Goal: Transaction & Acquisition: Book appointment/travel/reservation

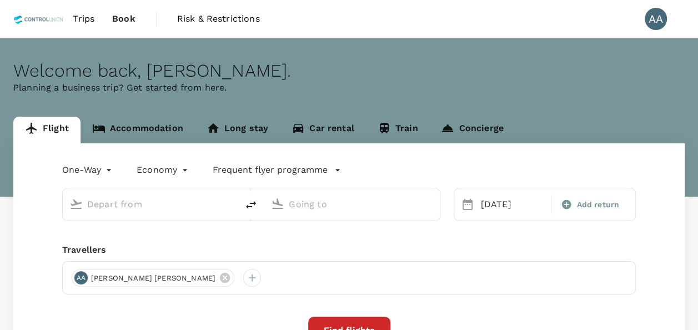
type input "[GEOGRAPHIC_DATA], [GEOGRAPHIC_DATA] (any)"
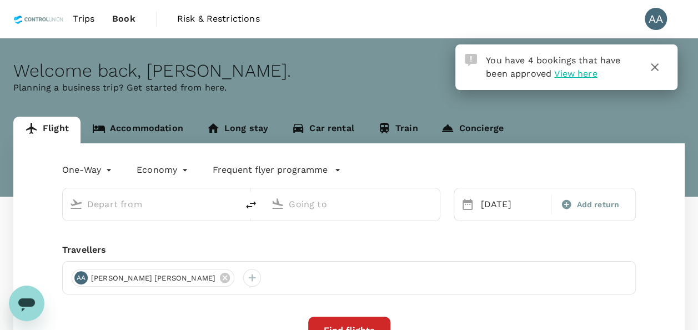
type input "[GEOGRAPHIC_DATA], [GEOGRAPHIC_DATA] (any)"
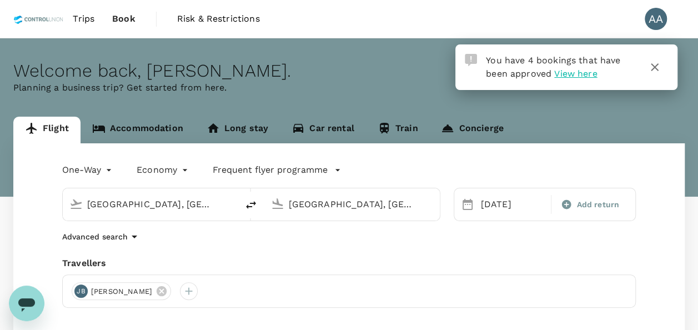
click at [650, 67] on icon "button" at bounding box center [654, 67] width 13 height 13
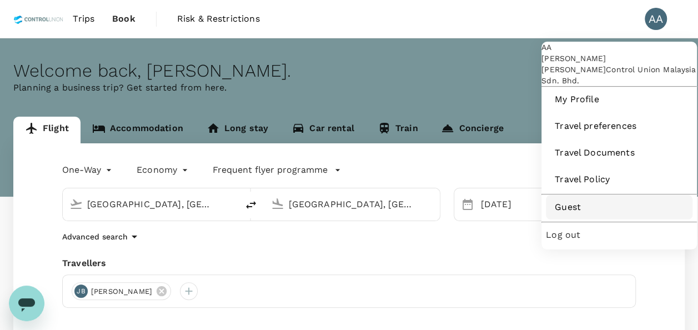
drag, startPoint x: 660, startPoint y: 18, endPoint x: 572, endPoint y: 251, distance: 249.1
click at [636, 38] on nav "AA [PERSON_NAME] [PERSON_NAME] Control Union Malaysia Sdn. Bhd. My Profile Trav…" at bounding box center [660, 19] width 49 height 38
click at [572, 219] on link "Guest" at bounding box center [619, 207] width 147 height 24
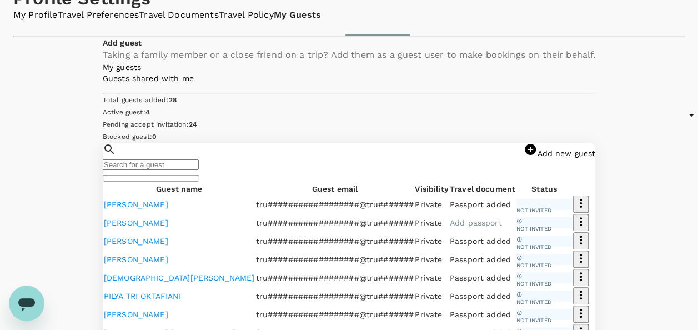
scroll to position [67, 0]
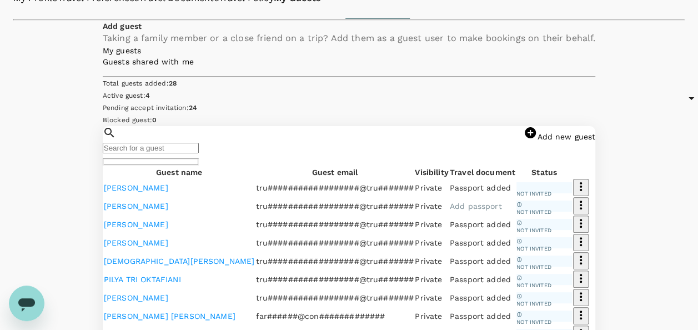
click at [551, 141] on link "Add new guest" at bounding box center [560, 136] width 72 height 9
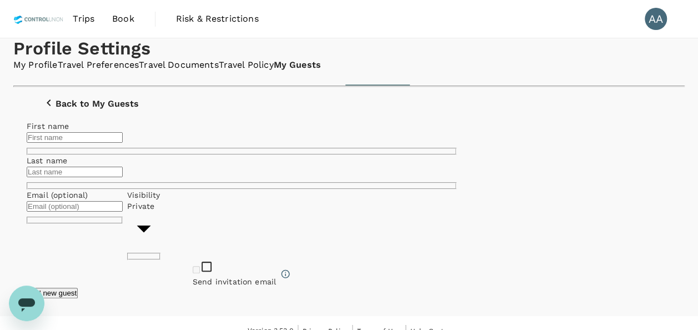
click at [123, 143] on input "text" at bounding box center [75, 137] width 96 height 11
type input "[PERSON_NAME]"
click at [123, 177] on input "text" at bounding box center [75, 172] width 96 height 11
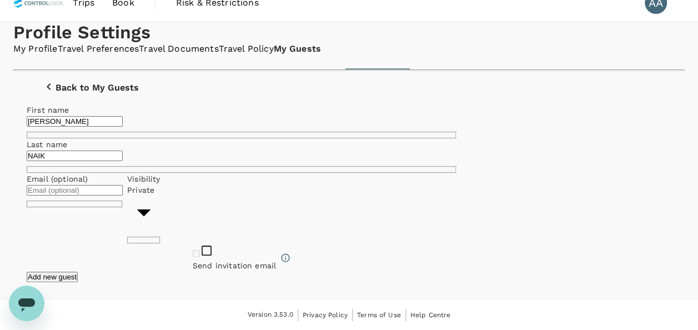
scroll to position [107, 0]
type input "NAIK"
click at [78, 271] on button "Add new guest" at bounding box center [52, 276] width 51 height 11
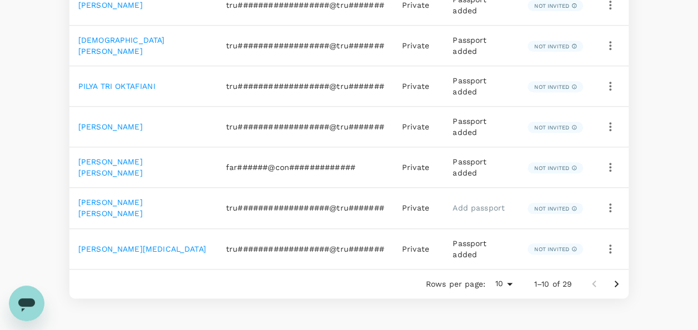
scroll to position [511, 0]
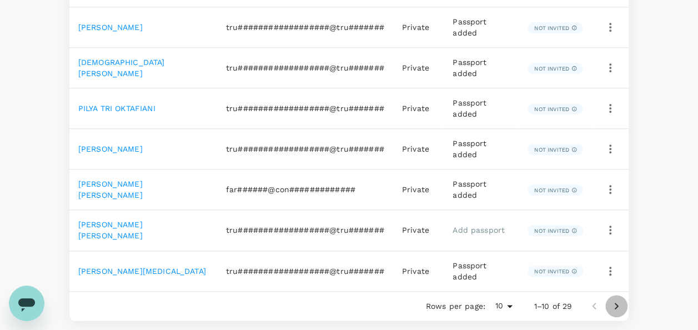
click at [617, 299] on icon "Go to next page" at bounding box center [616, 305] width 13 height 13
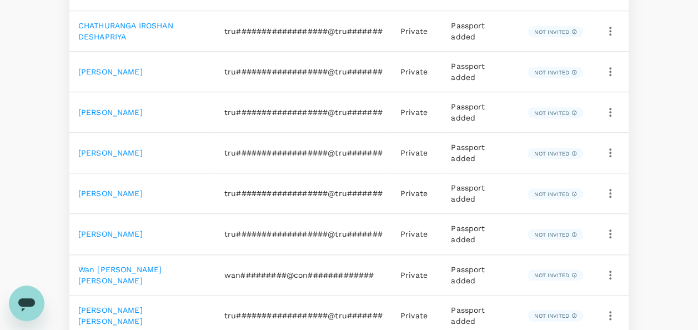
scroll to position [559, 0]
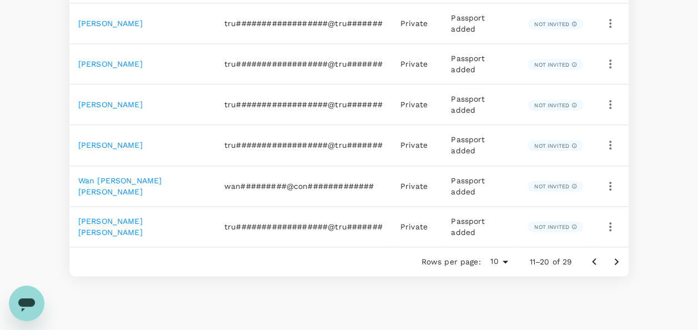
click at [613, 257] on icon "Go to next page" at bounding box center [616, 261] width 13 height 13
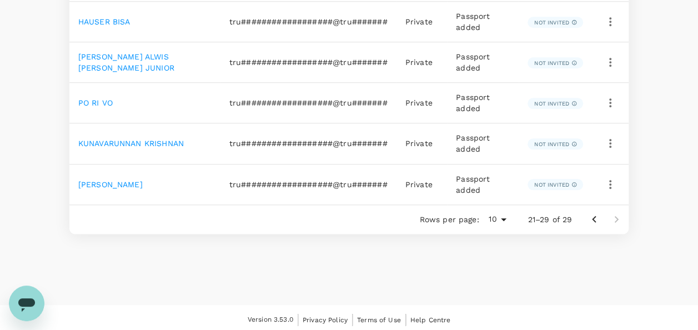
scroll to position [561, 0]
click at [592, 215] on icon "Go to previous page" at bounding box center [593, 218] width 13 height 13
click at [592, 215] on div "Guest name Guest email Visibility Travel document Status SYED MOHD AQIEL BIN SY…" at bounding box center [348, 13] width 559 height 439
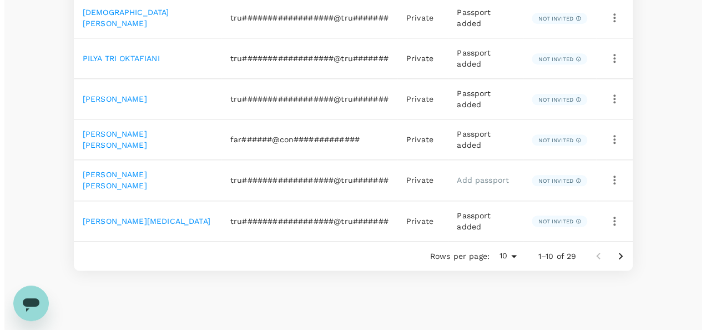
scroll to position [549, 0]
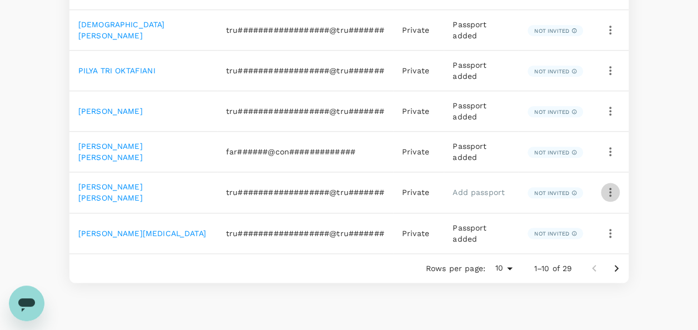
click at [609, 185] on icon "button" at bounding box center [610, 191] width 13 height 13
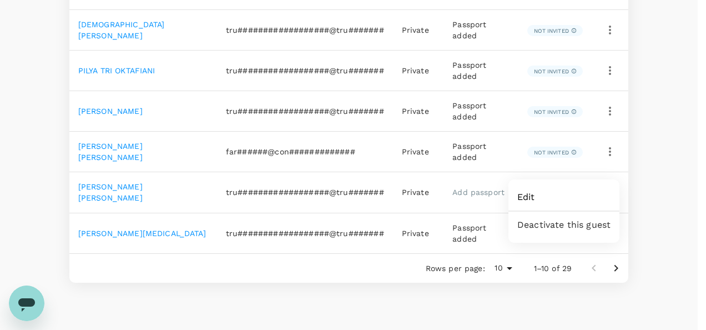
click at [565, 197] on span "Edit" at bounding box center [563, 196] width 93 height 13
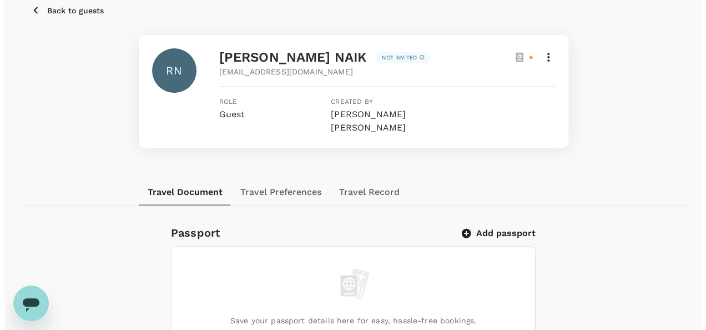
scroll to position [178, 0]
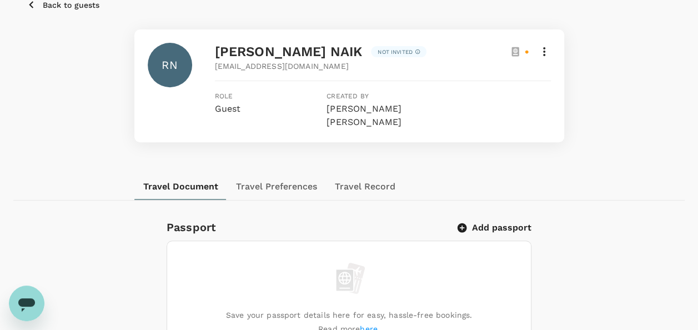
drag, startPoint x: 502, startPoint y: 220, endPoint x: 508, endPoint y: 215, distance: 7.9
click at [508, 215] on div "Passport Add passport" at bounding box center [346, 225] width 369 height 22
click at [508, 222] on button "Add passport" at bounding box center [495, 227] width 73 height 11
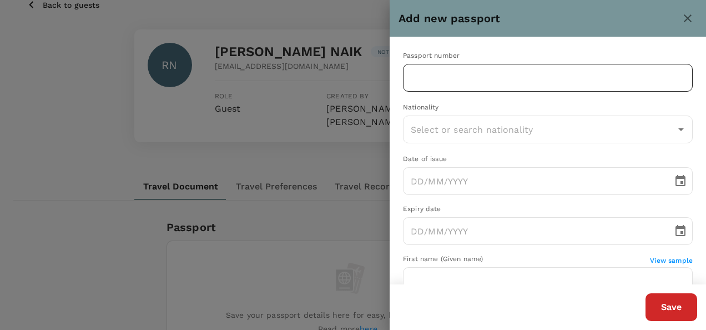
click at [474, 79] on input "text" at bounding box center [548, 78] width 290 height 28
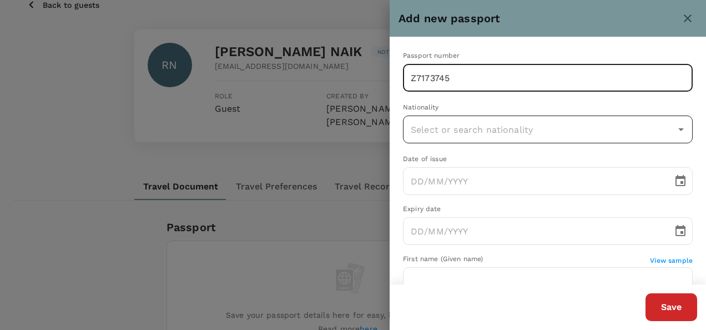
type input "Z7173745"
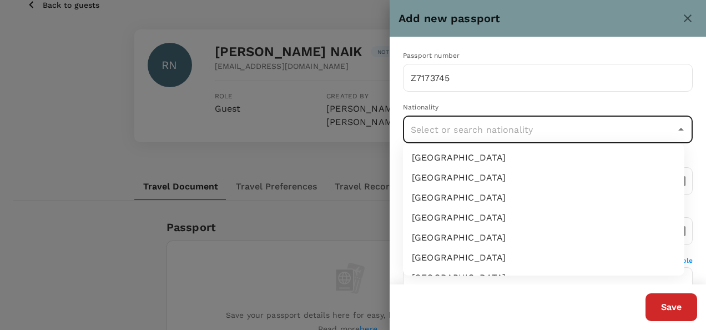
click at [466, 137] on input "text" at bounding box center [539, 129] width 263 height 21
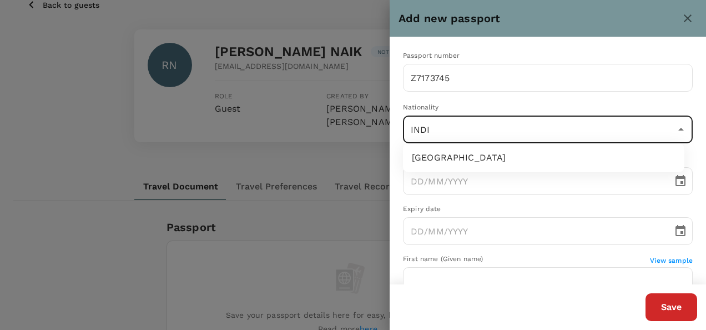
click at [448, 163] on li "India" at bounding box center [543, 158] width 281 height 20
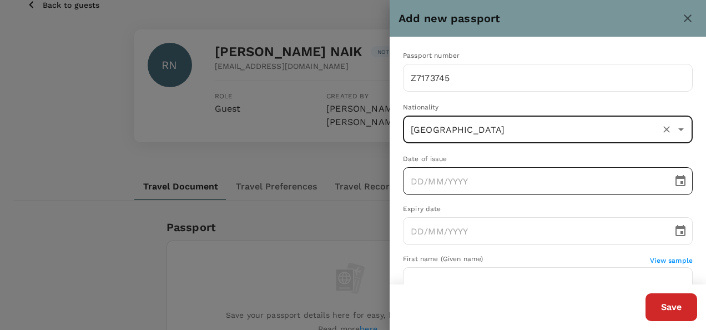
type input "India"
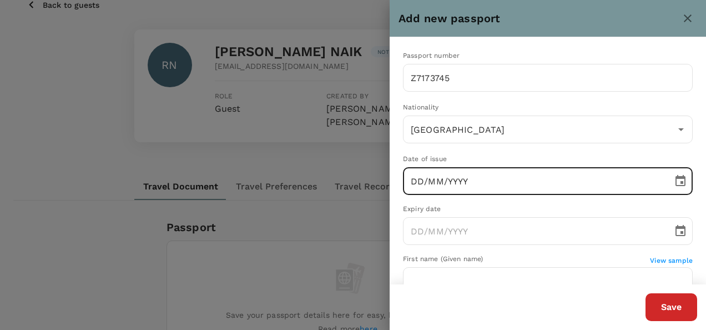
click at [414, 183] on input "DD/MM/YYYY" at bounding box center [534, 181] width 262 height 28
type input "02/MM/YYYY"
type input "India"
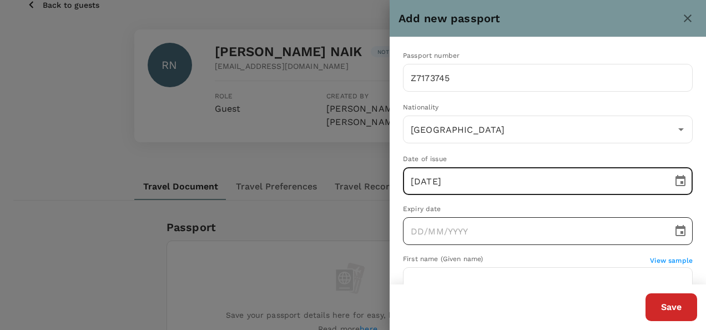
type input "22/05/2023"
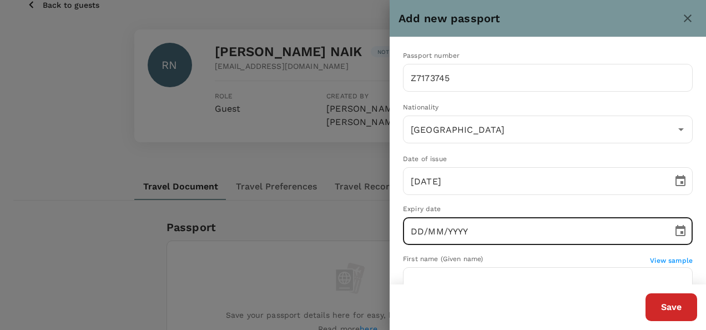
click at [414, 227] on input "DD/MM/YYYY" at bounding box center [534, 231] width 262 height 28
type input "21/05/2033"
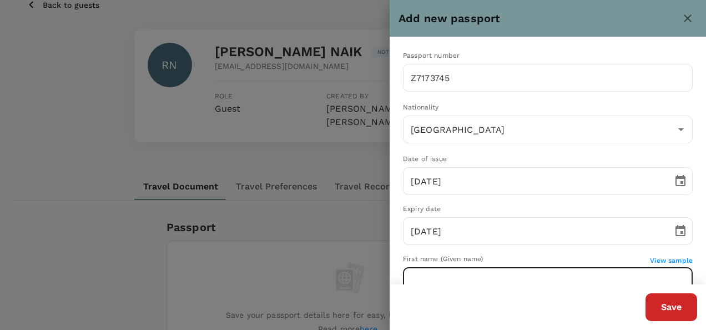
click at [454, 274] on input "text" at bounding box center [548, 281] width 290 height 28
type input "[PERSON_NAME]"
type input "NAIK"
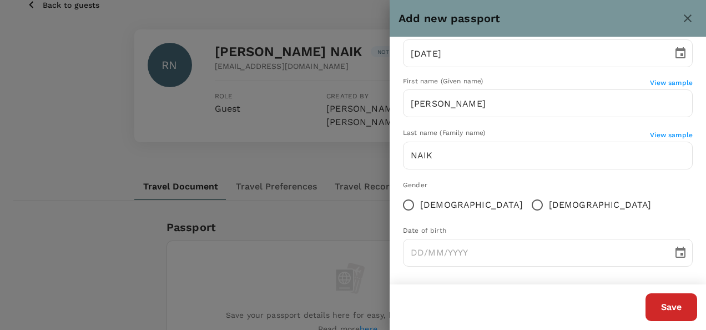
click at [526, 202] on input "Male" at bounding box center [537, 204] width 23 height 23
radio input "true"
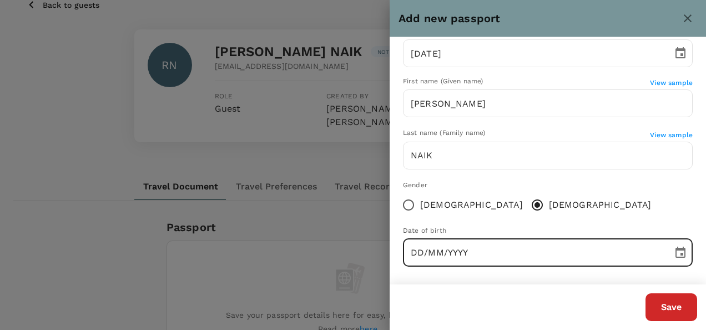
click at [416, 261] on input "DD/MM/YYYY" at bounding box center [534, 253] width 262 height 28
type input "21/07/1980"
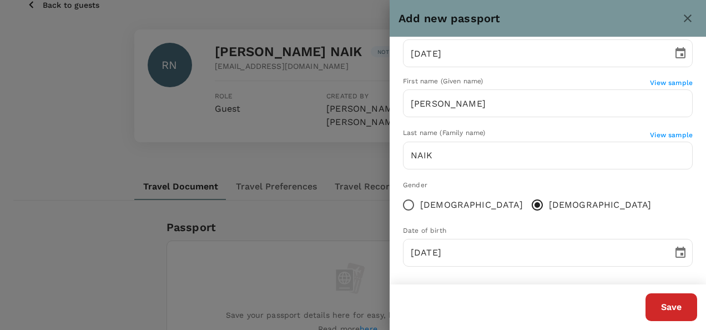
click at [537, 209] on div "Gender Female Male" at bounding box center [548, 198] width 290 height 37
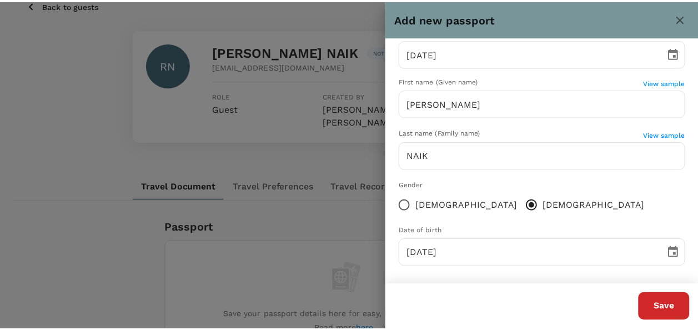
scroll to position [0, 0]
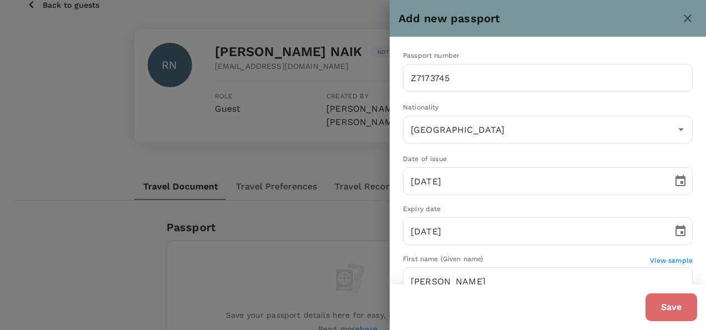
click at [667, 301] on button "Save" at bounding box center [672, 307] width 52 height 28
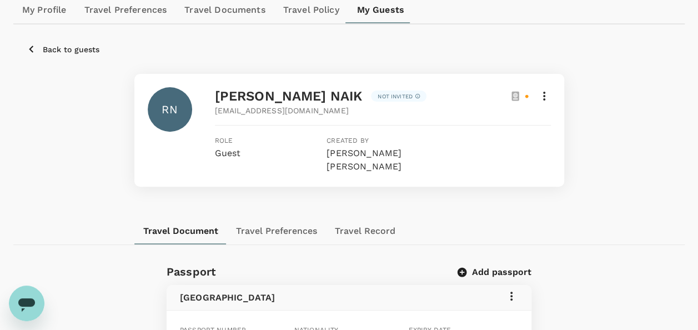
scroll to position [67, 0]
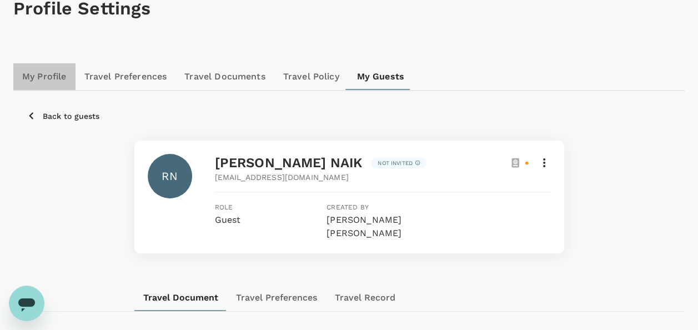
click at [64, 80] on link "My Profile" at bounding box center [44, 76] width 62 height 27
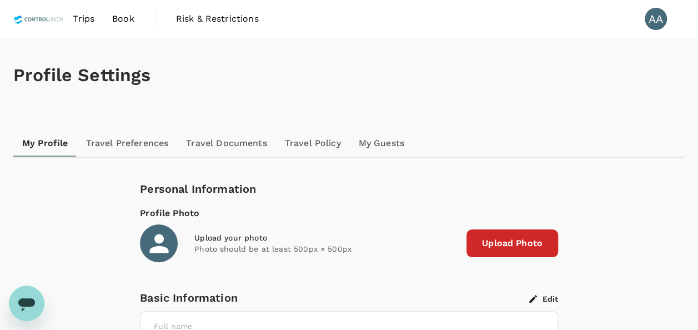
click at [115, 18] on span "Book" at bounding box center [123, 18] width 22 height 13
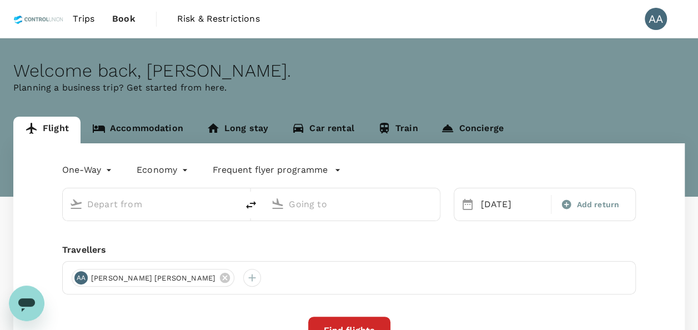
type input "[GEOGRAPHIC_DATA], [GEOGRAPHIC_DATA] (any)"
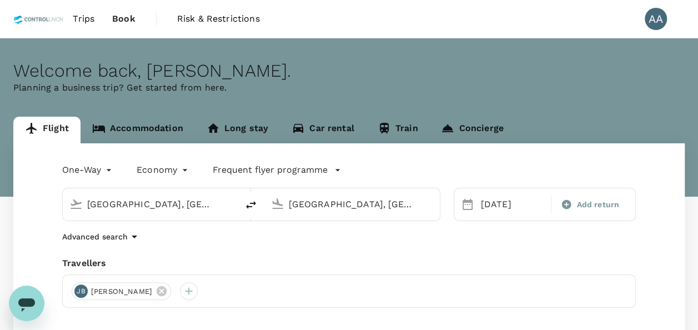
click at [192, 209] on input "[GEOGRAPHIC_DATA], [GEOGRAPHIC_DATA] (any)" at bounding box center [150, 203] width 127 height 17
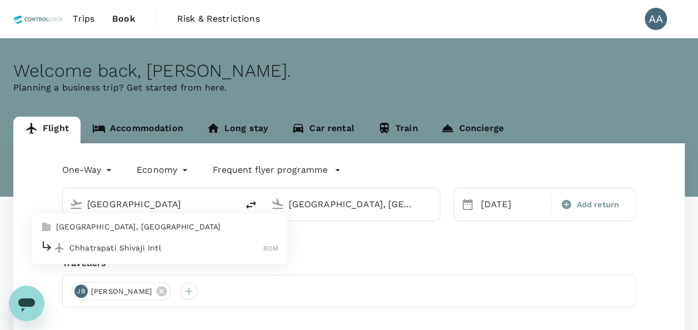
click at [162, 230] on p "Mumbai, India" at bounding box center [167, 227] width 222 height 11
type input "Mumbai, India (any)"
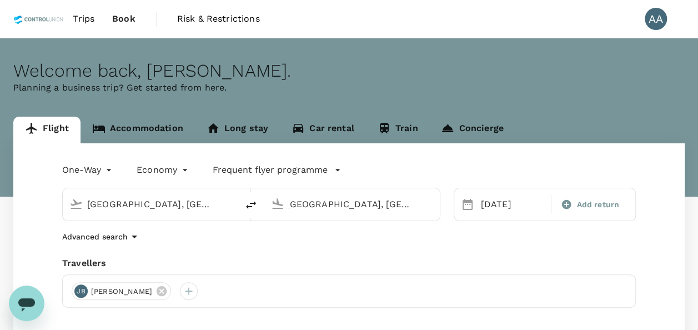
click at [419, 208] on div "[GEOGRAPHIC_DATA], [GEOGRAPHIC_DATA] (any)" at bounding box center [361, 204] width 144 height 18
type input "h"
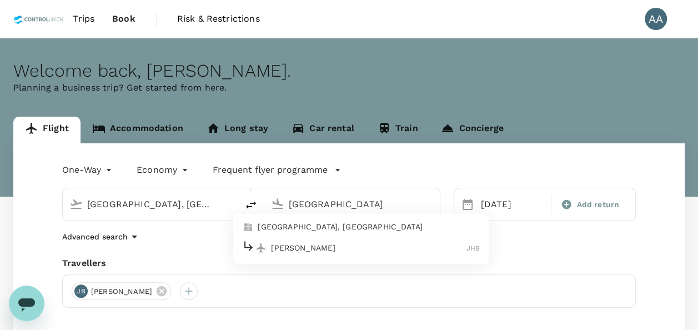
click at [373, 227] on p "Johor Bahru, Malaysia" at bounding box center [369, 227] width 222 height 11
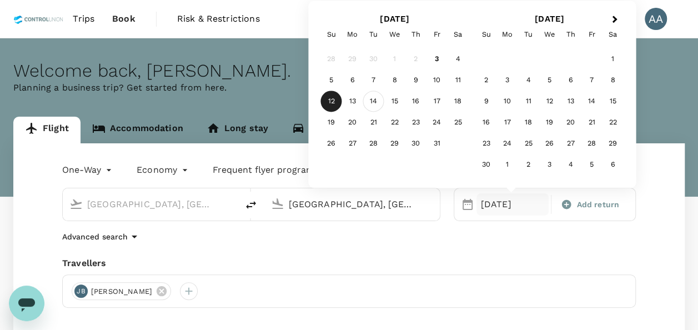
type input "Johor Bahru, Malaysia (any)"
click at [377, 96] on div "14" at bounding box center [373, 101] width 21 height 21
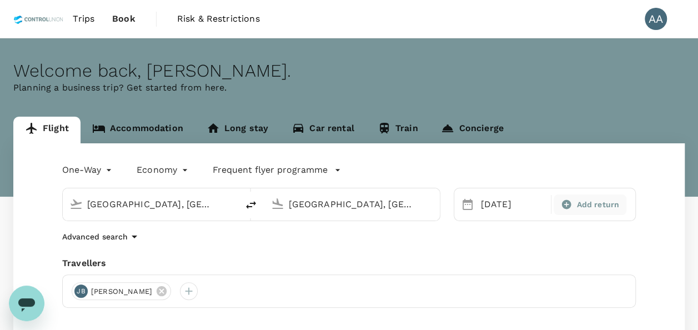
click at [574, 197] on div "Add return" at bounding box center [590, 204] width 73 height 21
type input "roundtrip"
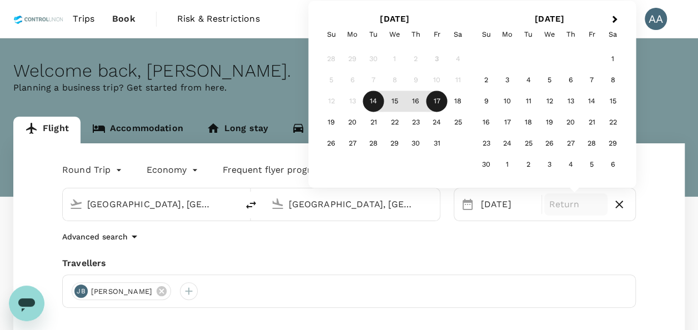
click at [440, 97] on div "17" at bounding box center [436, 101] width 21 height 21
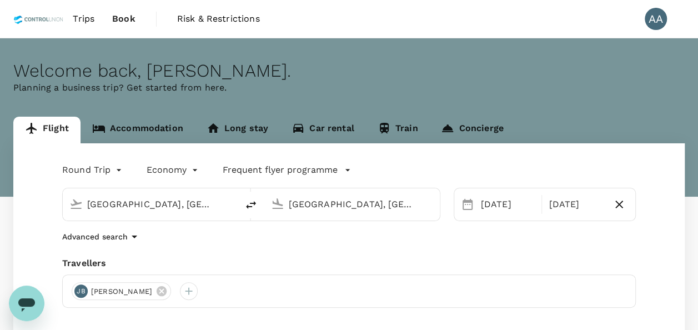
click at [423, 251] on div "Round Trip roundtrip Economy economy Frequent flyer programme Mumbai, India (an…" at bounding box center [348, 300] width 671 height 314
click at [167, 286] on icon at bounding box center [162, 291] width 10 height 10
click at [86, 295] on div at bounding box center [81, 291] width 18 height 18
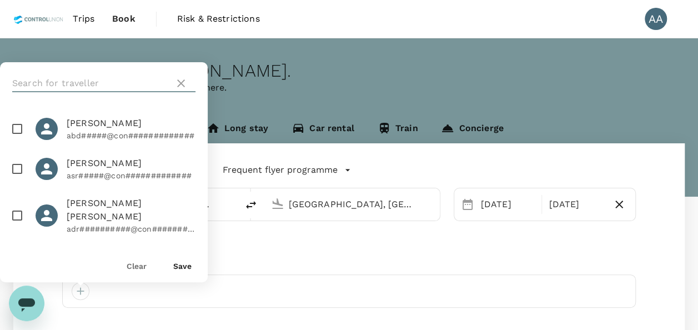
click at [126, 89] on input "text" at bounding box center [91, 83] width 158 height 18
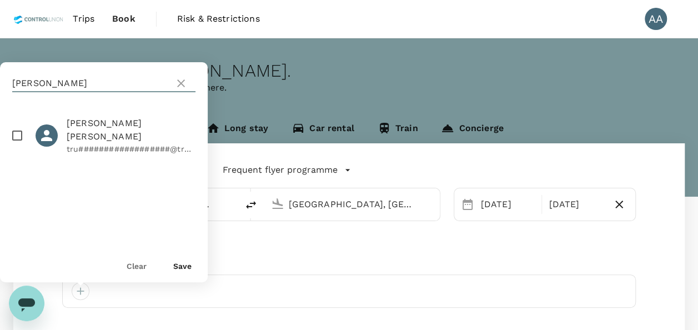
type input "rajes"
click at [16, 128] on input "checkbox" at bounding box center [17, 135] width 23 height 23
checkbox input "true"
click at [180, 264] on button "Save" at bounding box center [182, 266] width 18 height 9
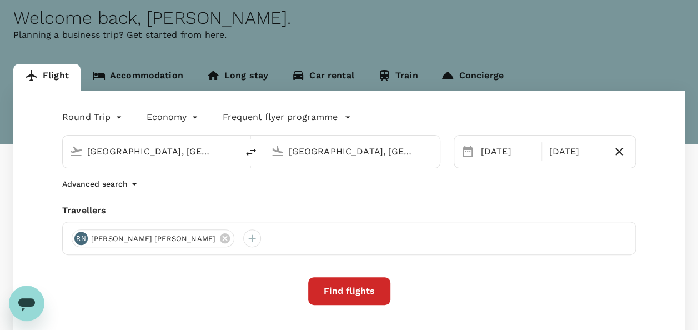
scroll to position [67, 0]
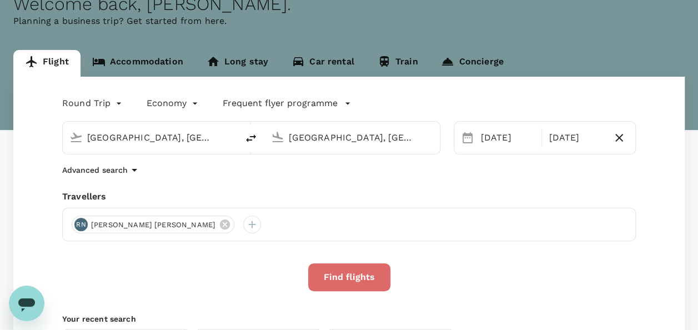
click at [354, 275] on button "Find flights" at bounding box center [349, 277] width 82 height 28
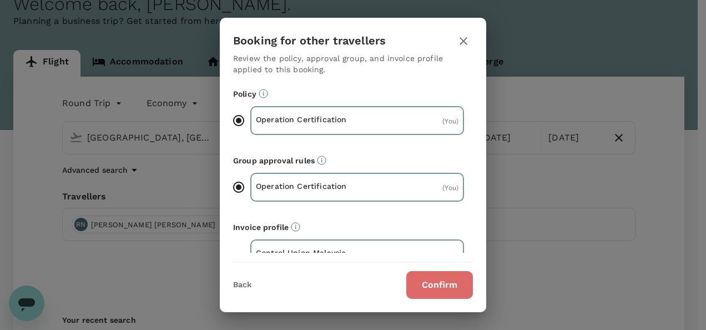
click at [421, 276] on button "Confirm" at bounding box center [439, 285] width 67 height 28
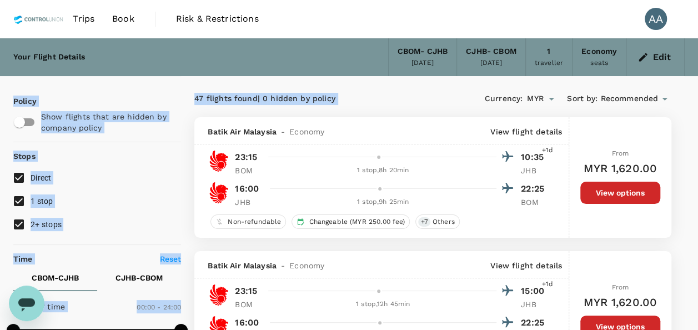
drag, startPoint x: 452, startPoint y: 83, endPoint x: 668, endPoint y: 56, distance: 218.3
click at [668, 56] on button "Edit" at bounding box center [655, 57] width 40 height 18
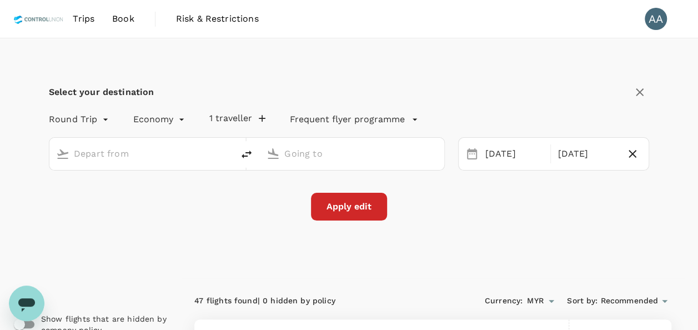
type input "Mumbai, India (any)"
type input "Johor Bahru, Malaysia (any)"
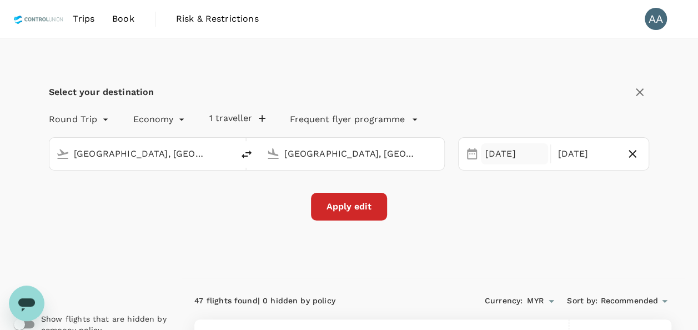
click at [481, 159] on div "14 Oct" at bounding box center [515, 154] width 68 height 22
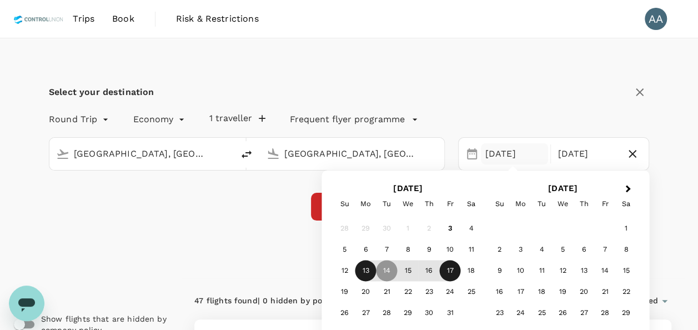
click at [360, 262] on div "13" at bounding box center [365, 270] width 21 height 21
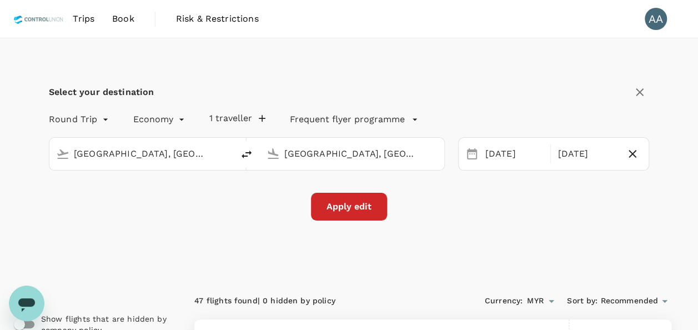
click at [253, 242] on div "Select your destination Round Trip roundtrip Economy economy 1 traveller Freque…" at bounding box center [348, 158] width 671 height 240
click at [345, 208] on button "Apply edit" at bounding box center [349, 207] width 76 height 28
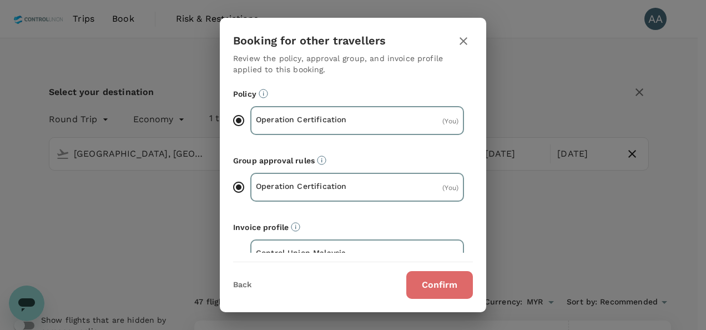
click at [442, 289] on button "Confirm" at bounding box center [439, 285] width 67 height 28
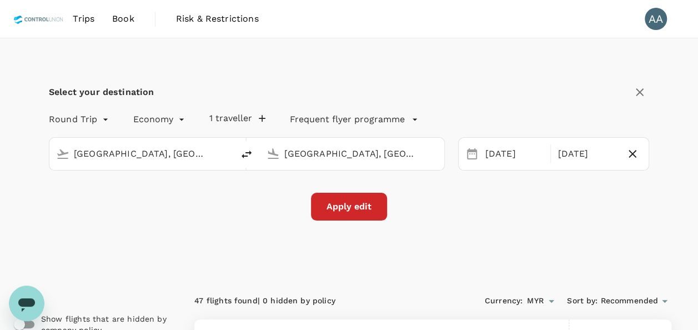
checkbox input "false"
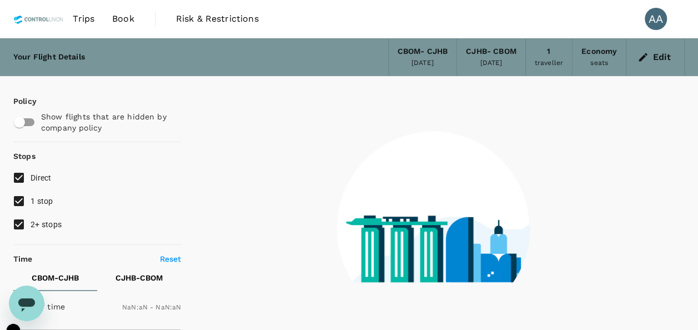
type input "1440"
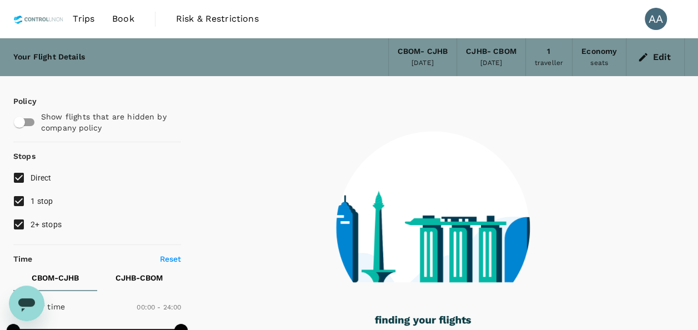
type input "1360"
checkbox input "true"
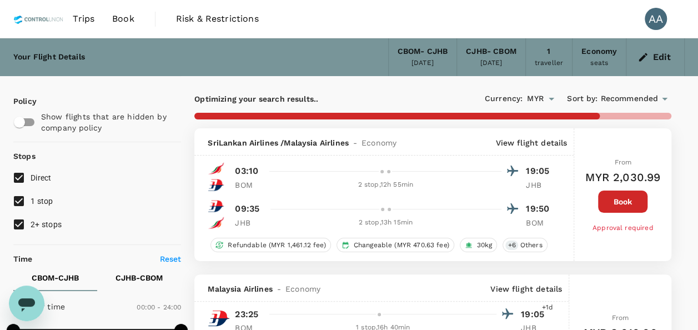
click at [540, 141] on p "View flight details" at bounding box center [531, 142] width 72 height 11
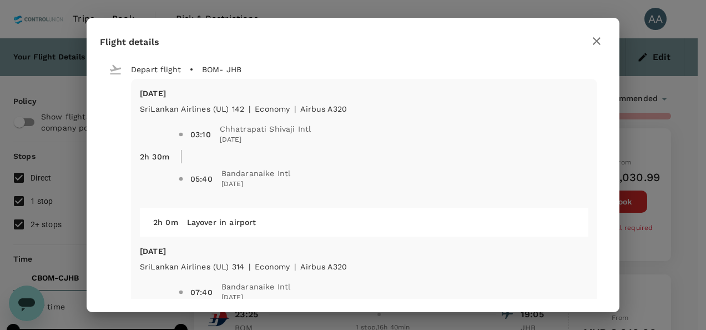
type input "1575"
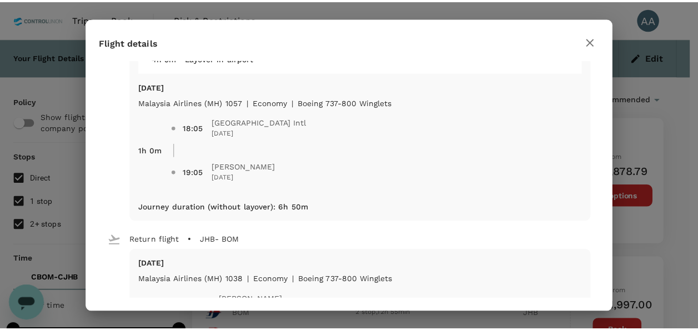
scroll to position [333, 0]
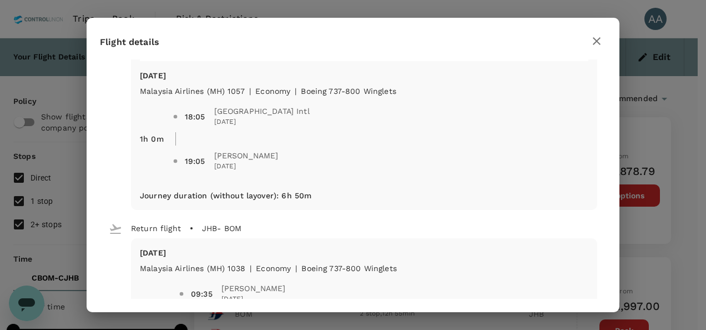
click at [596, 45] on icon "button" at bounding box center [596, 40] width 13 height 13
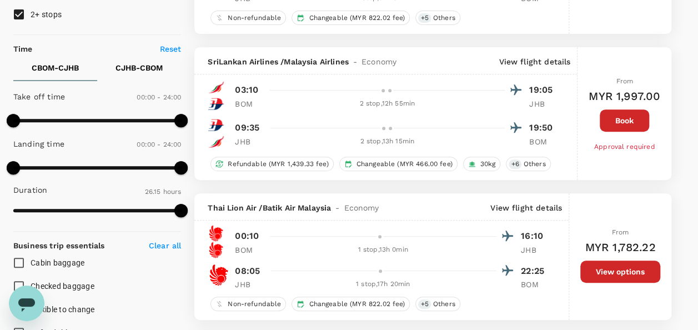
scroll to position [0, 0]
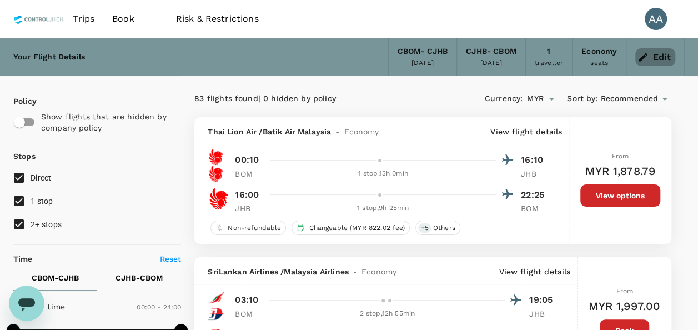
click at [648, 57] on button "Edit" at bounding box center [655, 57] width 40 height 18
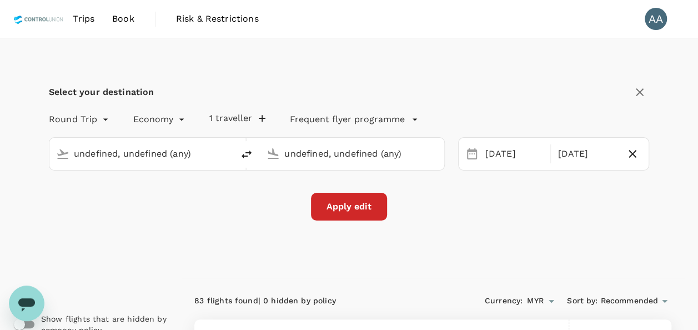
type input "Mumbai, India (any)"
type input "Johor Bahru, Malaysia (any)"
type input "Mumbai, India (any)"
click at [376, 152] on input "Johor Bahru, Malaysia (any)" at bounding box center [352, 153] width 136 height 17
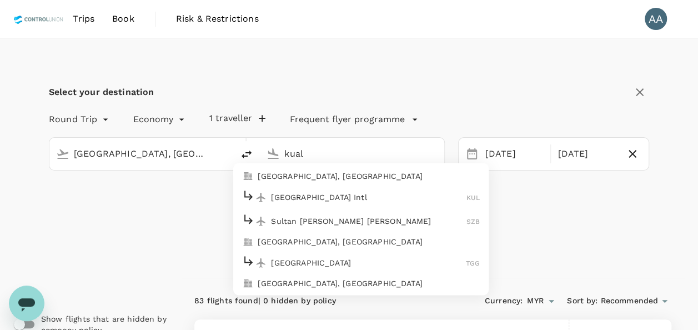
click at [328, 175] on p "Kuala Lumpur, Malaysia" at bounding box center [369, 175] width 222 height 11
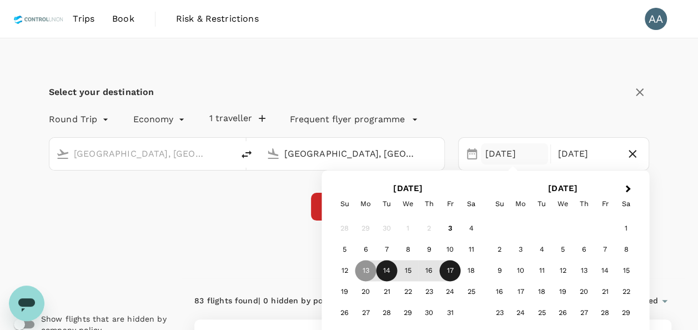
type input "[GEOGRAPHIC_DATA], [GEOGRAPHIC_DATA] (any)"
click at [382, 263] on div "14" at bounding box center [386, 270] width 21 height 21
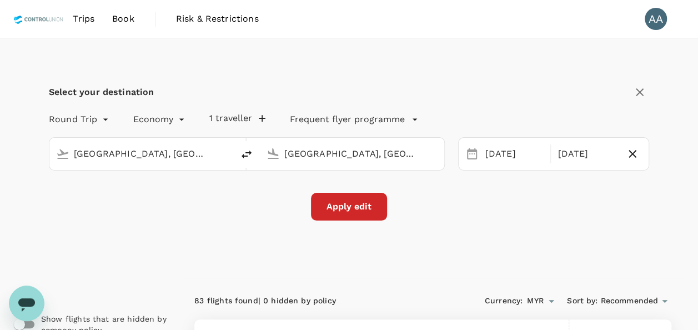
click at [59, 207] on div "Apply edit" at bounding box center [349, 207] width 600 height 28
click at [334, 214] on button "Apply edit" at bounding box center [349, 207] width 76 height 28
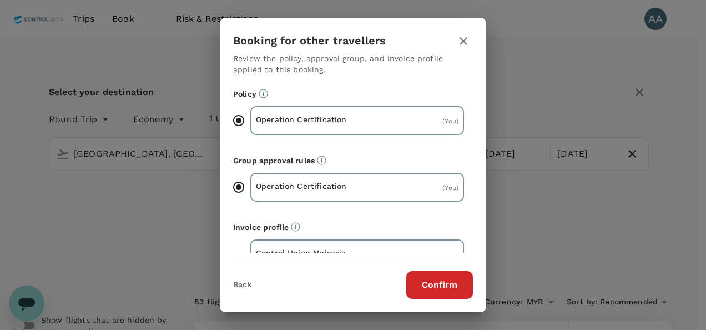
click at [441, 293] on button "Confirm" at bounding box center [439, 285] width 67 height 28
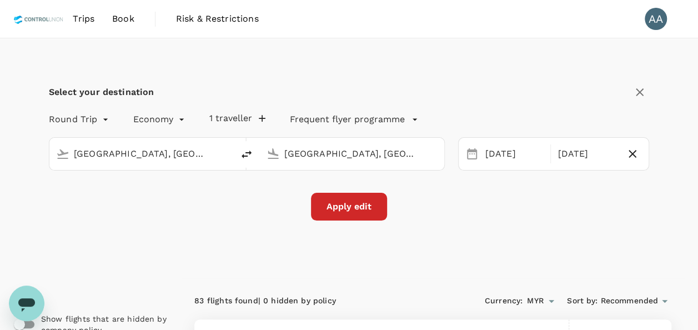
checkbox input "false"
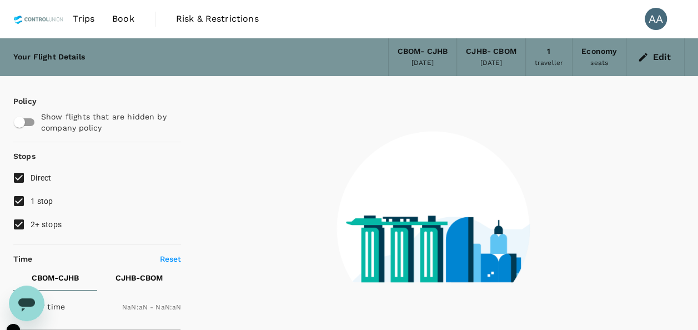
type input "1440"
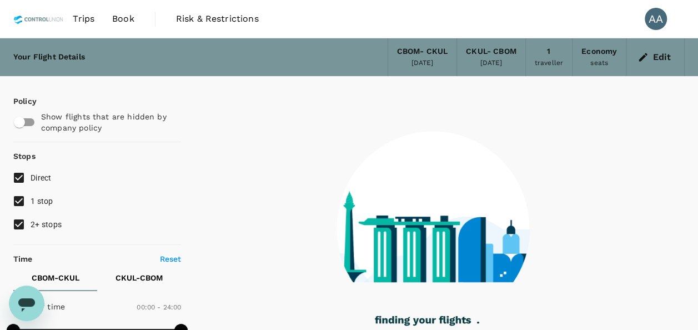
type input "1230"
checkbox input "true"
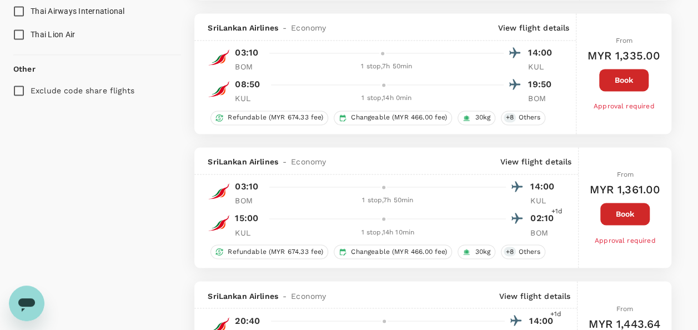
scroll to position [833, 0]
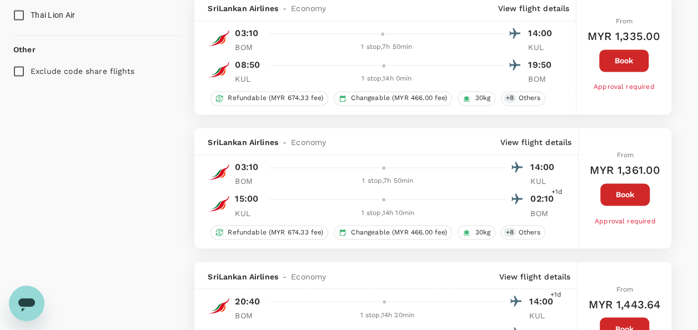
type input "1950"
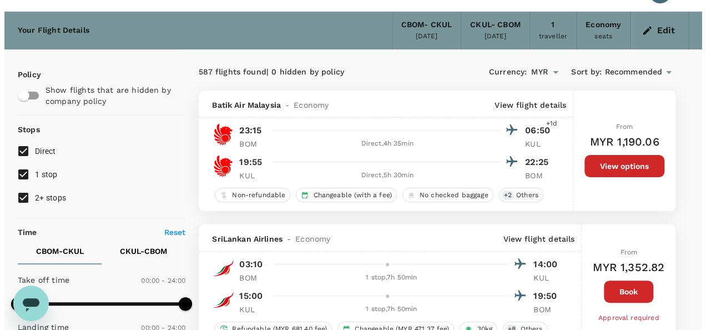
scroll to position [0, 0]
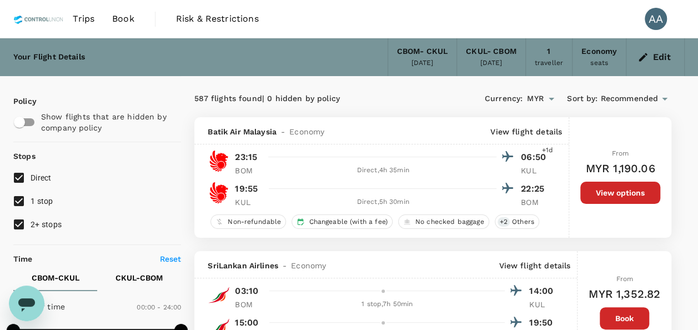
click at [653, 62] on button "Edit" at bounding box center [655, 57] width 40 height 18
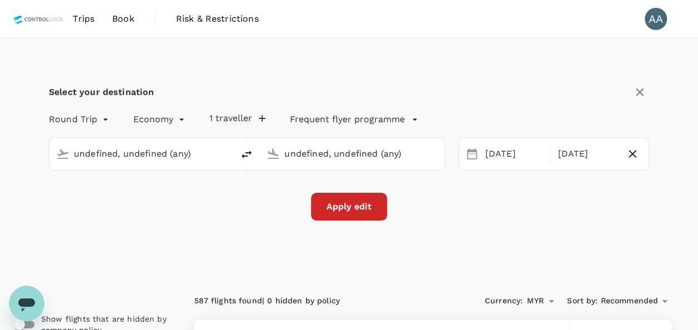
type input "Mumbai, India (any)"
type input "[GEOGRAPHIC_DATA], [GEOGRAPHIC_DATA] (any)"
type input "Mumbai, India (any)"
click at [339, 145] on input "[GEOGRAPHIC_DATA], [GEOGRAPHIC_DATA] (any)" at bounding box center [352, 153] width 136 height 17
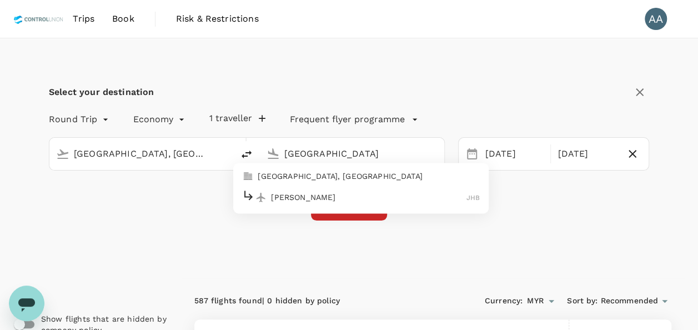
click at [322, 180] on p "Johor Bahru, Malaysia" at bounding box center [369, 175] width 222 height 11
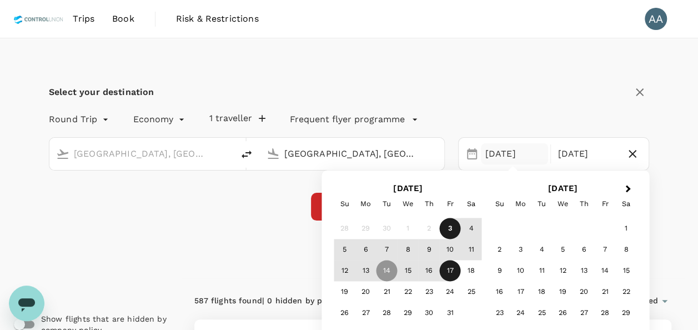
type input "Johor Bahru, Malaysia (any)"
click at [137, 256] on div "Select your destination Round Trip roundtrip Economy economy 1 traveller Freque…" at bounding box center [348, 158] width 671 height 240
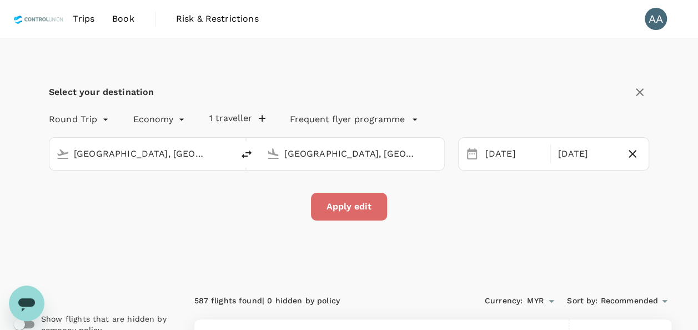
click at [334, 193] on button "Apply edit" at bounding box center [349, 207] width 76 height 28
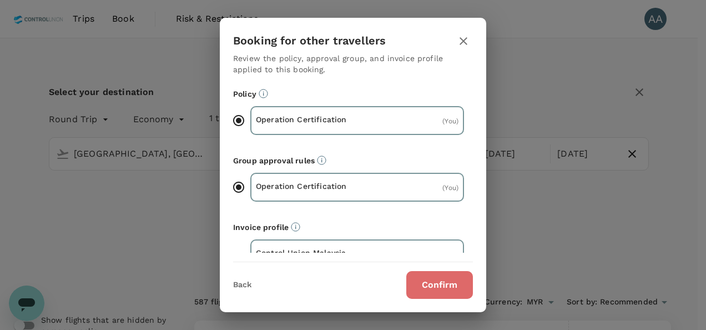
click at [440, 284] on button "Confirm" at bounding box center [439, 285] width 67 height 28
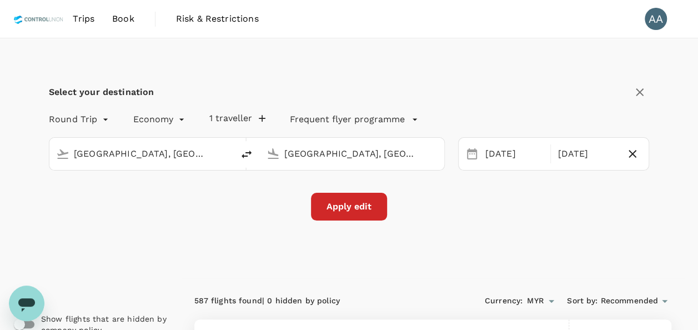
checkbox input "false"
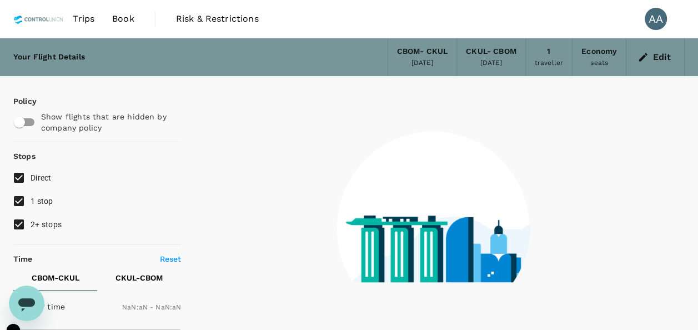
type input "1440"
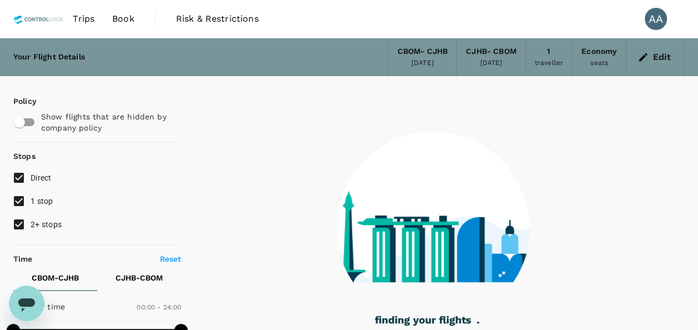
type input "1575"
checkbox input "true"
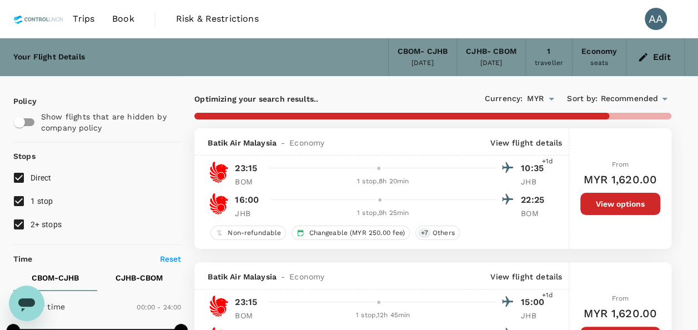
click at [514, 134] on div "Batik Air Malaysia - Economy View flight details" at bounding box center [381, 141] width 374 height 27
click at [523, 148] on div "Batik Air Malaysia - Economy View flight details" at bounding box center [381, 141] width 374 height 27
click at [520, 147] on p "View flight details" at bounding box center [526, 142] width 72 height 11
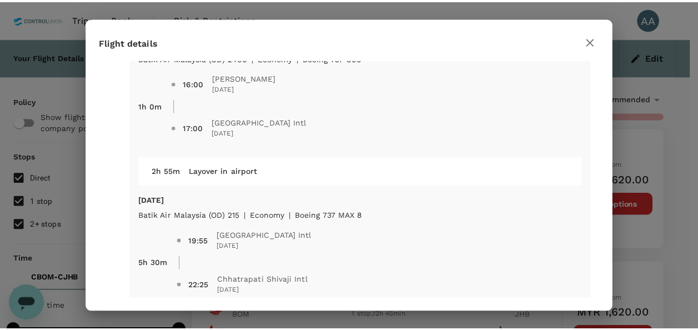
scroll to position [430, 0]
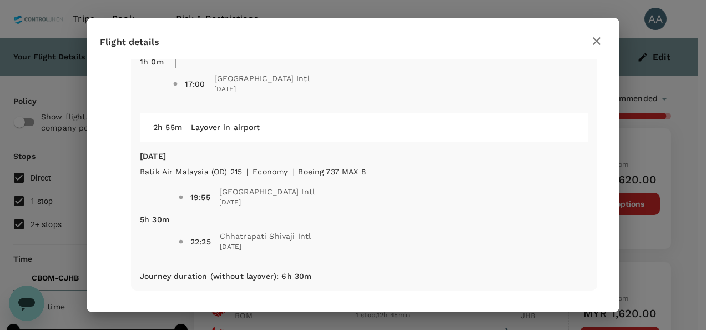
click at [598, 44] on icon "button" at bounding box center [596, 40] width 13 height 13
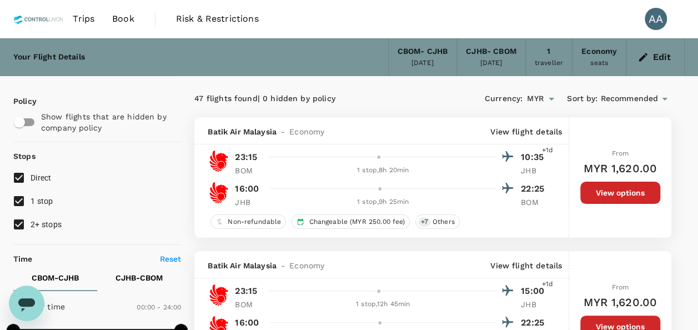
click at [644, 61] on icon "button" at bounding box center [642, 57] width 11 height 11
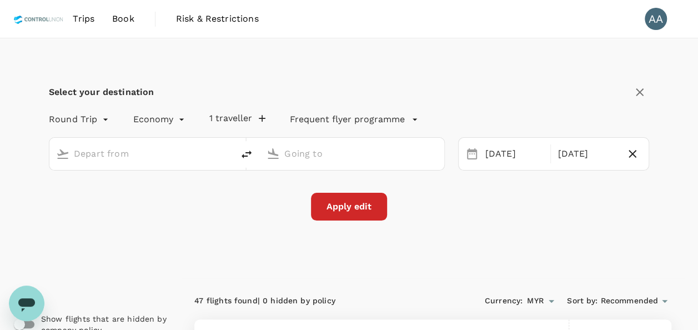
type input "Mumbai, India (any)"
type input "Johor Bahru, Malaysia (any)"
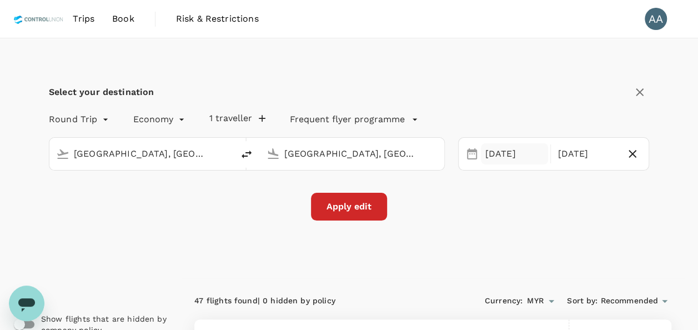
click at [485, 152] on div "14 Oct" at bounding box center [515, 154] width 68 height 22
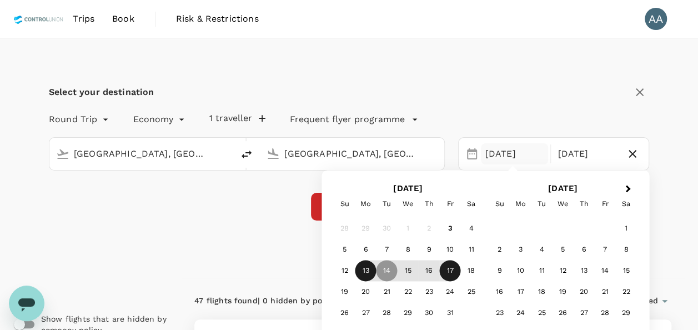
click at [366, 268] on div "13" at bounding box center [365, 270] width 21 height 21
click at [239, 264] on div "Select your destination Round Trip roundtrip Economy economy 1 traveller Freque…" at bounding box center [348, 158] width 671 height 240
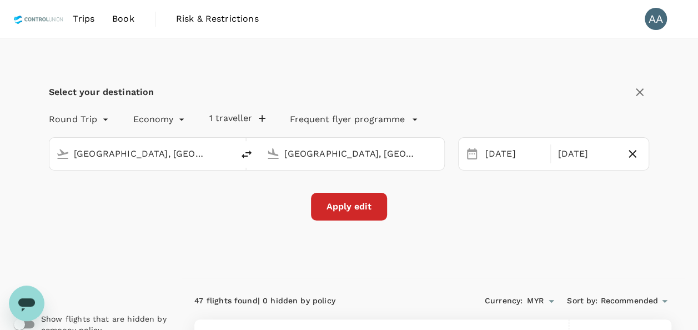
click at [359, 202] on button "Apply edit" at bounding box center [349, 207] width 76 height 28
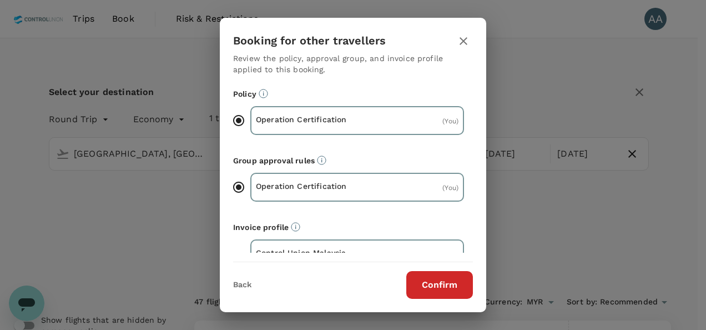
click at [456, 281] on button "Confirm" at bounding box center [439, 285] width 67 height 28
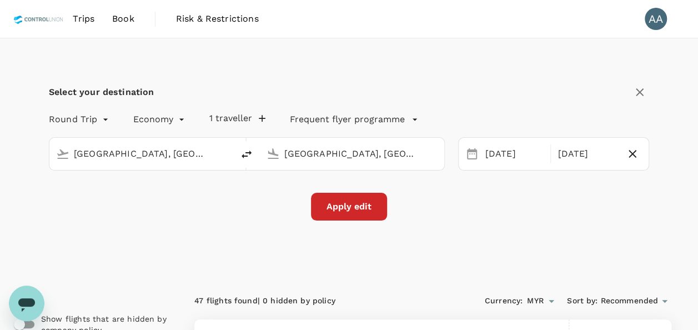
checkbox input "false"
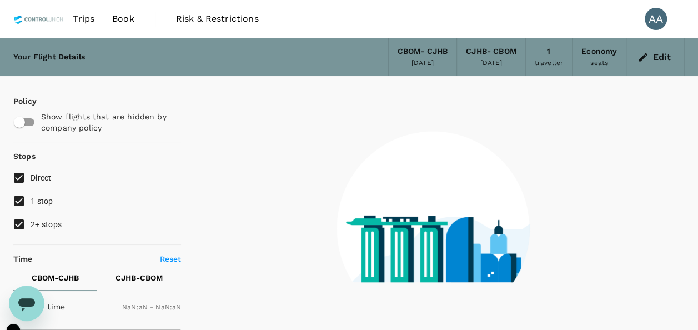
type input "1440"
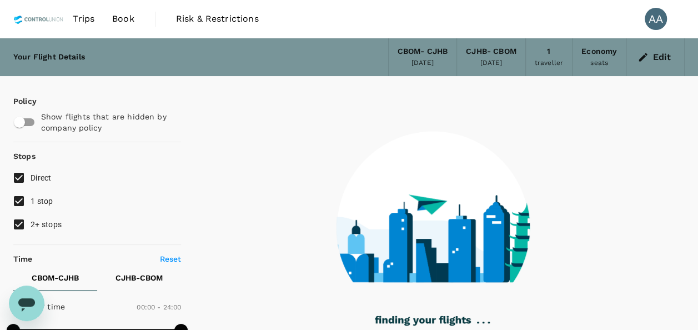
type input "1520"
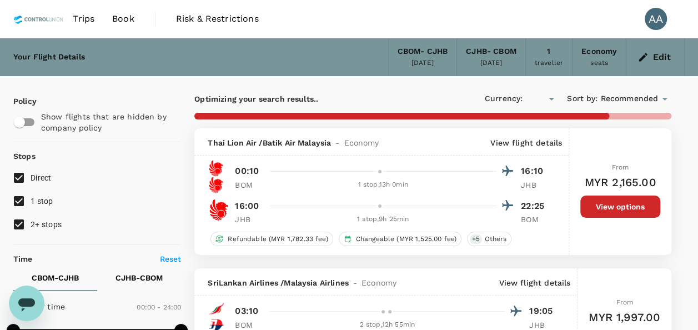
checkbox input "true"
type input "MYR"
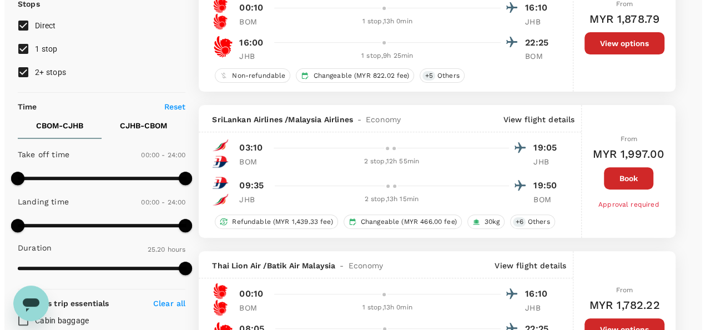
scroll to position [167, 0]
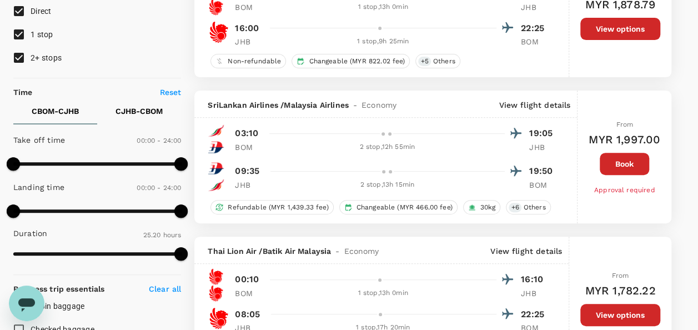
click at [533, 102] on p "View flight details" at bounding box center [535, 104] width 72 height 11
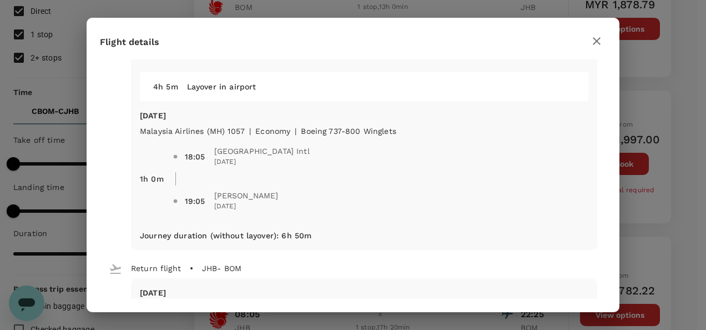
scroll to position [278, 0]
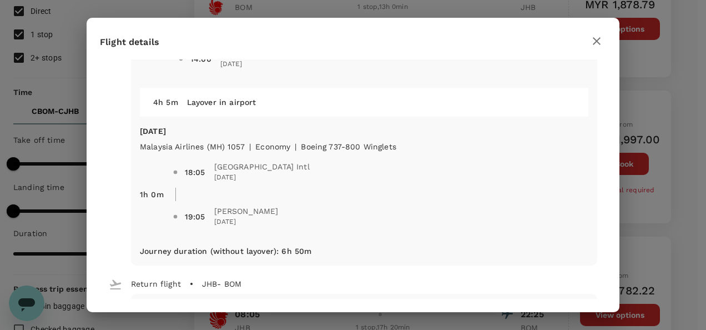
click at [697, 220] on div "Flight details Depart flight BOM - JHB Mon, 13 Oct SriLankan Airlines (UL) 142 …" at bounding box center [353, 165] width 706 height 330
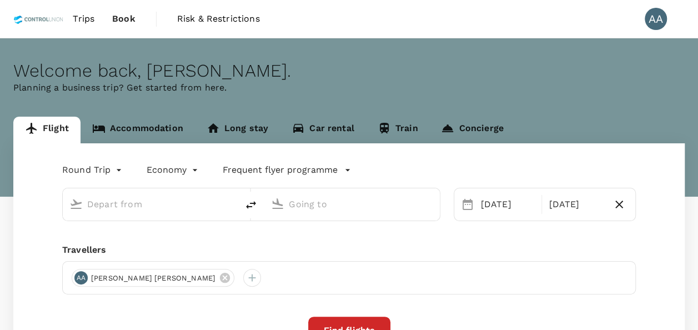
drag, startPoint x: 0, startPoint y: 0, endPoint x: 112, endPoint y: 121, distance: 165.0
click at [112, 121] on link "Accommodation" at bounding box center [138, 130] width 114 height 27
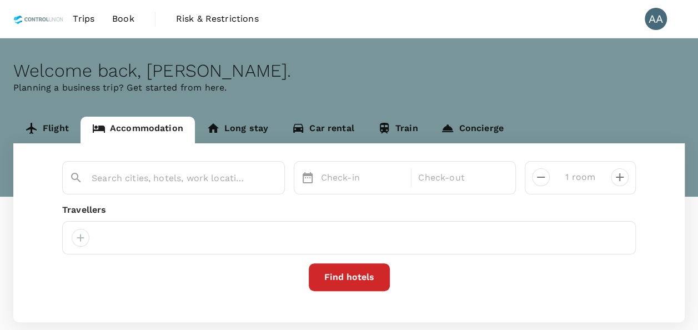
type input "2 rooms"
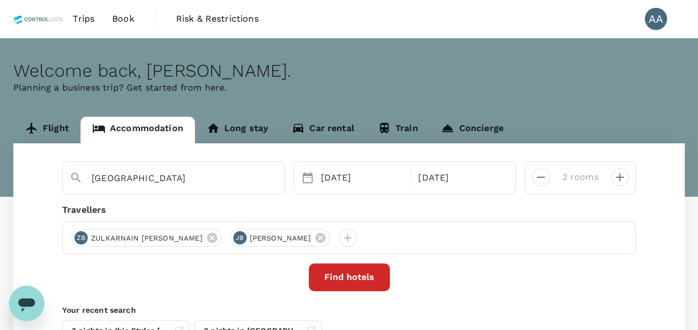
drag, startPoint x: 178, startPoint y: 178, endPoint x: -2, endPoint y: 174, distance: 180.5
click at [0, 174] on html "Trips Book Risk & Restrictions AA Welcome back , Anuratha . Planning a business…" at bounding box center [349, 220] width 698 height 440
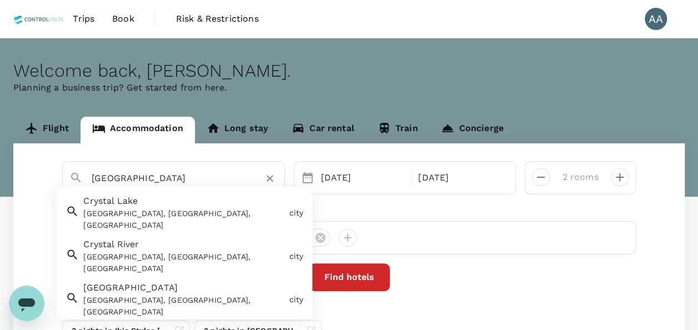
drag, startPoint x: 191, startPoint y: 172, endPoint x: 4, endPoint y: 163, distance: 186.8
click at [0, 168] on html "Trips Book Risk & Restrictions AA Welcome back , Anuratha . Planning a business…" at bounding box center [349, 220] width 698 height 440
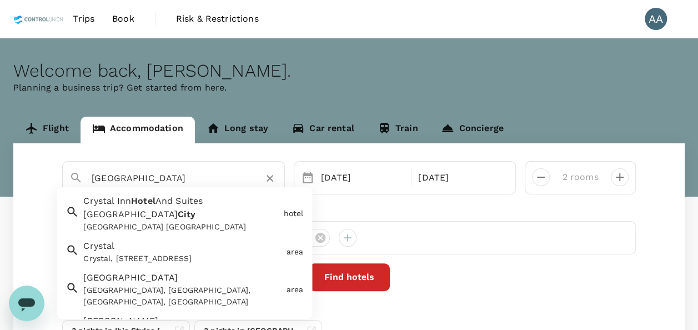
drag, startPoint x: 191, startPoint y: 171, endPoint x: -2, endPoint y: 115, distance: 201.2
click at [0, 115] on html "Trips Book Risk & Restrictions AA Welcome back , Anuratha . Planning a business…" at bounding box center [349, 220] width 698 height 440
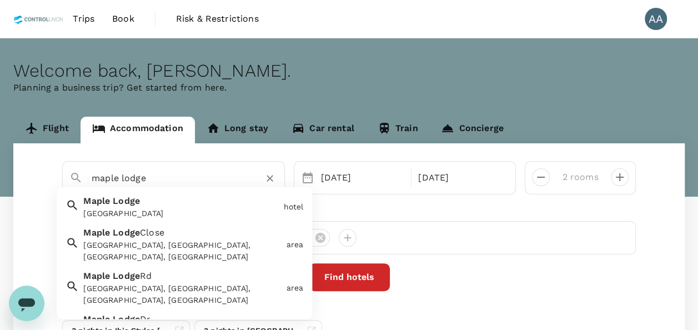
click at [132, 213] on div "Maple Lodge" at bounding box center [180, 214] width 195 height 12
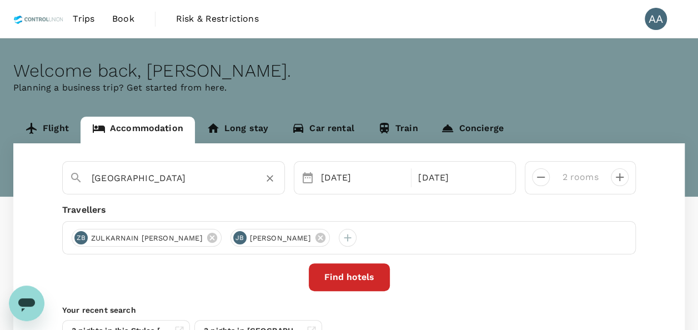
type input "Maple Lodge"
